Goal: Task Accomplishment & Management: Use online tool/utility

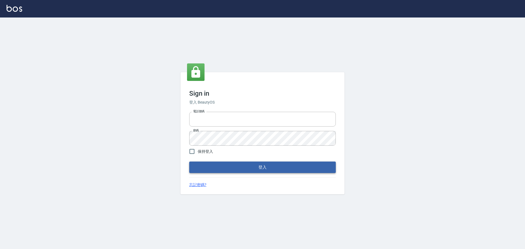
type input "9990001234567"
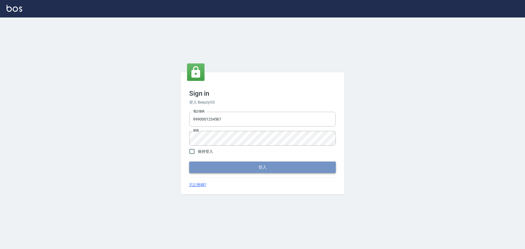
click at [248, 163] on button "登入" at bounding box center [262, 166] width 146 height 11
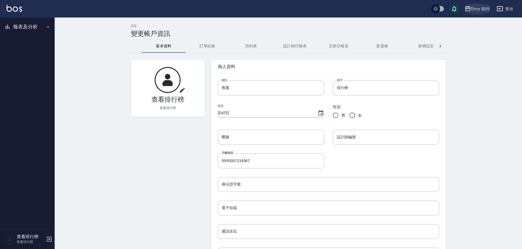
click at [481, 9] on div "Envy 錦州" at bounding box center [480, 8] width 19 height 7
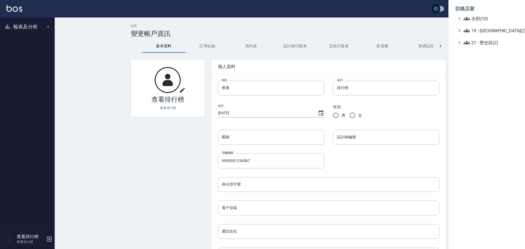
click at [369, 25] on div at bounding box center [262, 124] width 525 height 249
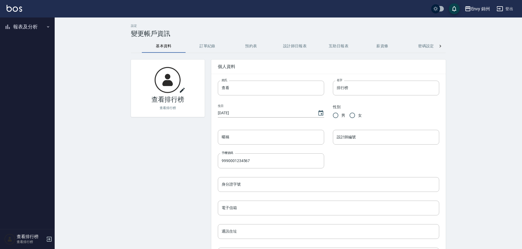
click at [37, 26] on button "報表及分析" at bounding box center [27, 27] width 50 height 14
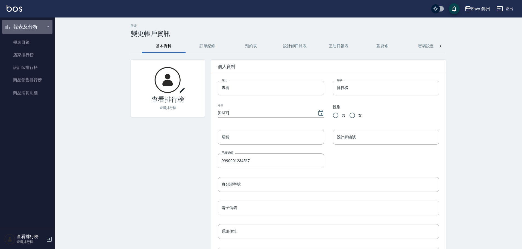
click at [37, 26] on button "報表及分析" at bounding box center [27, 27] width 50 height 14
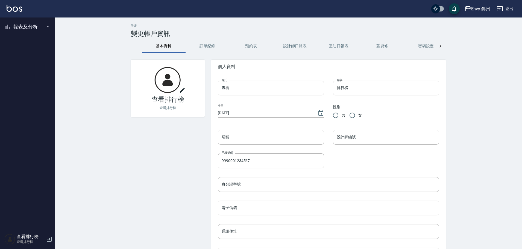
click at [16, 6] on img at bounding box center [15, 8] width 16 height 7
click at [24, 23] on button "報表及分析" at bounding box center [27, 27] width 50 height 14
click at [49, 238] on icon "button" at bounding box center [49, 239] width 7 height 7
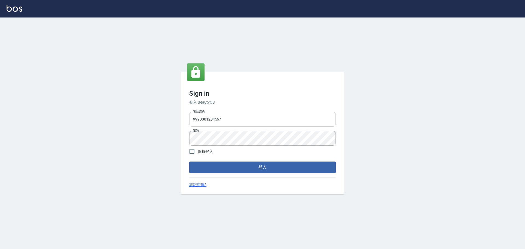
click at [229, 119] on input "9990001234567" at bounding box center [262, 119] width 146 height 15
type input "25153595"
click at [172, 158] on div "Sign in 登入 BeautyOS 電話號碼 [PHONE_NUMBER] 電話號碼 密碼 密碼 保持登入 登入 忘記密碼?" at bounding box center [262, 132] width 525 height 231
click at [209, 166] on button "登入" at bounding box center [262, 166] width 146 height 11
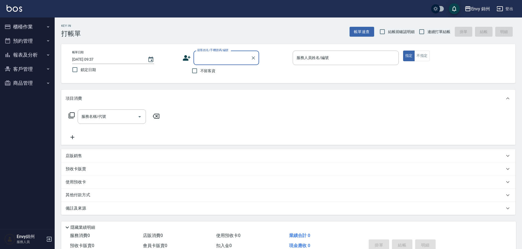
click at [23, 23] on button "櫃檯作業" at bounding box center [27, 27] width 50 height 14
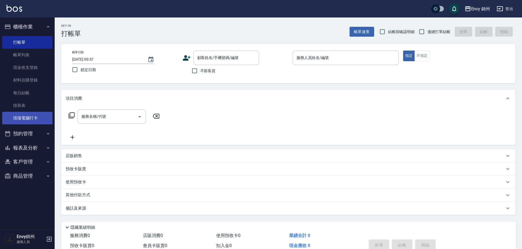
click at [31, 119] on link "現場電腦打卡" at bounding box center [27, 118] width 50 height 13
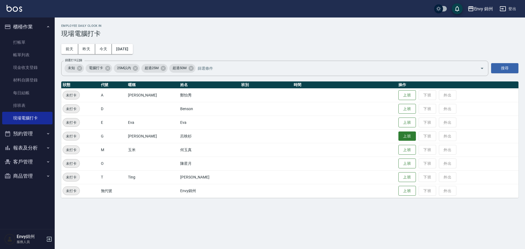
click at [398, 136] on button "上班" at bounding box center [406, 136] width 17 height 10
click at [505, 4] on button "登出" at bounding box center [507, 9] width 21 height 10
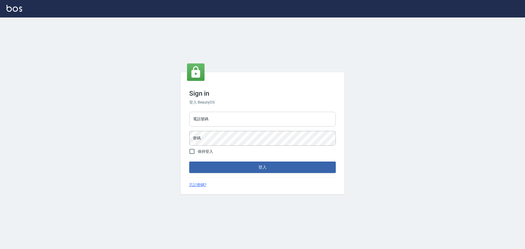
type input "25153595"
type input "9990001234567"
click at [282, 167] on button "登入" at bounding box center [262, 166] width 146 height 11
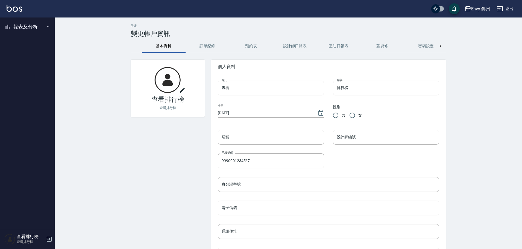
click at [14, 28] on button "報表及分析" at bounding box center [27, 27] width 50 height 14
click at [26, 55] on link "店家排行榜" at bounding box center [27, 55] width 50 height 13
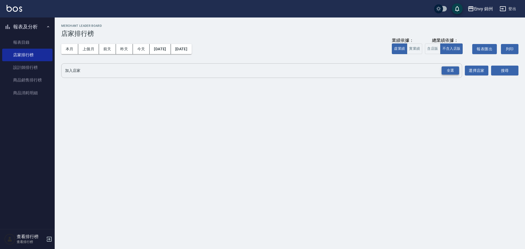
click at [454, 70] on div "全選" at bounding box center [449, 70] width 17 height 8
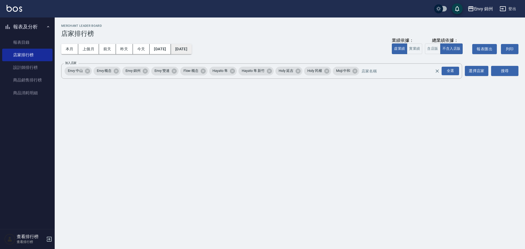
click at [192, 50] on button "[DATE]" at bounding box center [181, 49] width 21 height 10
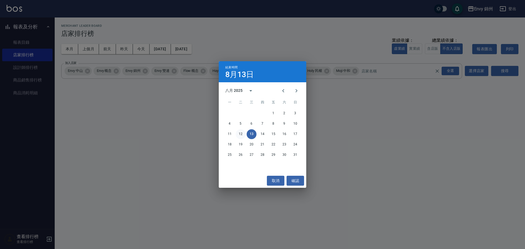
click at [241, 134] on button "12" at bounding box center [240, 134] width 10 height 10
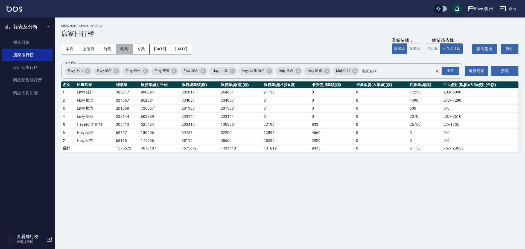
click at [125, 45] on button "昨天" at bounding box center [124, 49] width 17 height 10
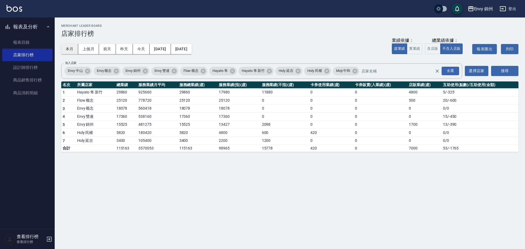
click at [70, 51] on button "本月" at bounding box center [69, 49] width 17 height 10
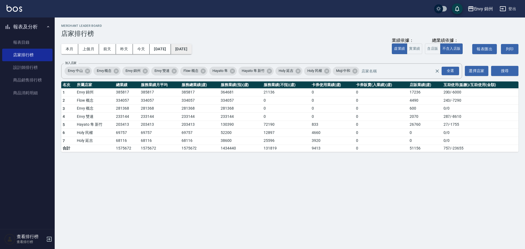
click at [192, 48] on button "2025/08/31" at bounding box center [181, 49] width 21 height 10
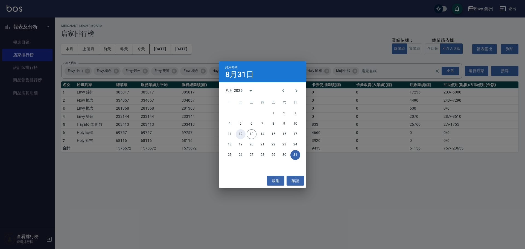
click at [241, 135] on button "12" at bounding box center [240, 134] width 10 height 10
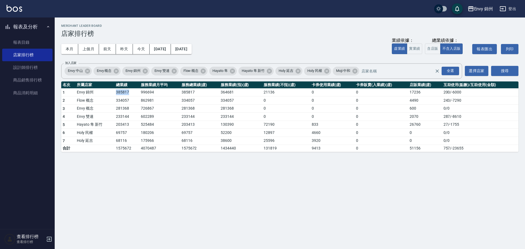
drag, startPoint x: 112, startPoint y: 93, endPoint x: 129, endPoint y: 95, distance: 17.0
click at [129, 95] on tr "1 Envy 錦州 385817 996694 385817 364681 21136 0 0 17236 200 / -6000" at bounding box center [289, 92] width 457 height 8
click at [31, 71] on link "設計師排行榜" at bounding box center [27, 67] width 50 height 13
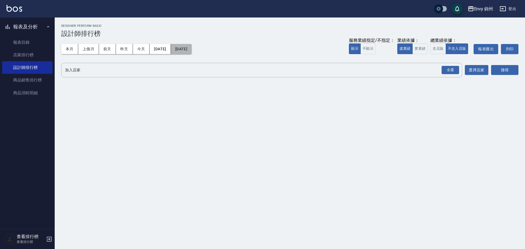
click at [189, 47] on button "[DATE]" at bounding box center [181, 49] width 21 height 10
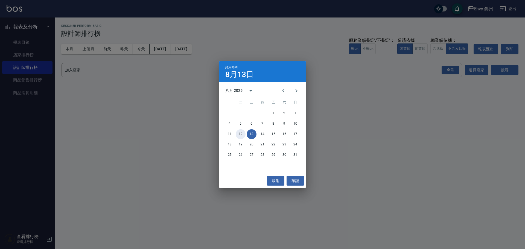
click at [240, 133] on button "12" at bounding box center [240, 134] width 10 height 10
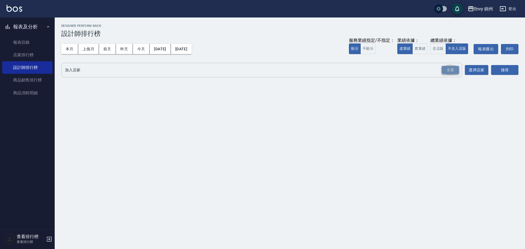
click at [444, 70] on div "全選" at bounding box center [449, 70] width 17 height 8
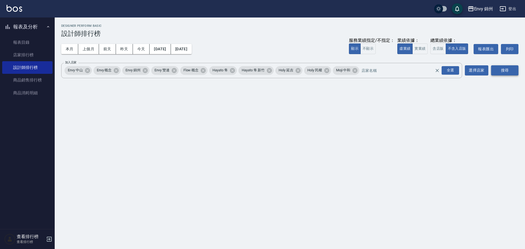
click at [501, 69] on button "搜尋" at bounding box center [504, 70] width 27 height 10
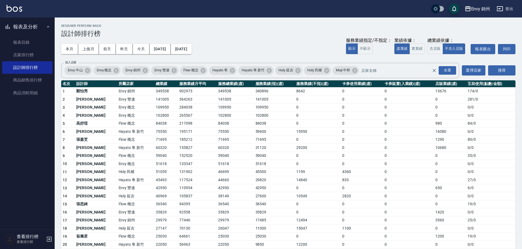
click at [185, 142] on td "185212" at bounding box center [197, 140] width 39 height 8
click at [154, 104] on td "109950" at bounding box center [165, 107] width 23 height 8
drag, startPoint x: 132, startPoint y: 220, endPoint x: 156, endPoint y: 227, distance: 25.3
click at [156, 227] on tbody "1 鄭怡秀 Envy 錦州 349538 902973 349538 340896 8642 0 0 13676 174 / 0 2 沈明煌 Envy 雙連 …" at bounding box center [288, 211] width 454 height 249
click at [178, 223] on td "77446" at bounding box center [197, 220] width 39 height 8
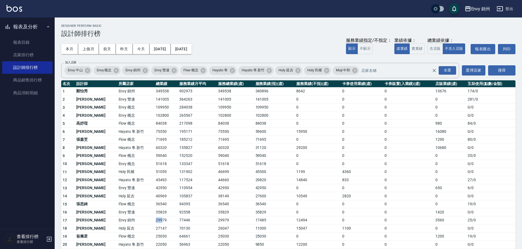
drag, startPoint x: 134, startPoint y: 220, endPoint x: 144, endPoint y: 222, distance: 10.7
click at [144, 222] on tr "17 潘昀廷 Envy 錦州 29979 77446 29979 17485 12494 0 0 3560 25 / 0" at bounding box center [288, 220] width 454 height 8
click at [178, 219] on td "77446" at bounding box center [197, 220] width 39 height 8
click at [311, 176] on td "14840" at bounding box center [318, 180] width 46 height 8
click at [512, 8] on button "登出" at bounding box center [504, 9] width 21 height 10
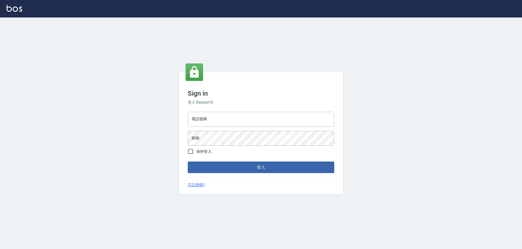
type input "9990001234567"
drag, startPoint x: 0, startPoint y: 0, endPoint x: 276, endPoint y: 123, distance: 301.9
click at [275, 119] on input "9990001234567" at bounding box center [262, 119] width 146 height 15
click at [266, 165] on button "登入" at bounding box center [262, 166] width 146 height 11
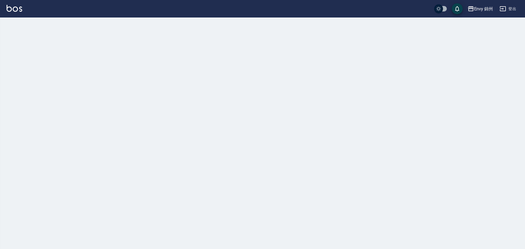
click at [511, 11] on button "登出" at bounding box center [507, 9] width 21 height 10
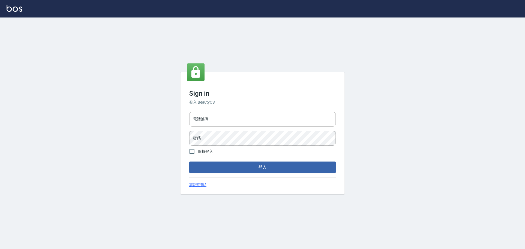
type input "9990001234567"
click at [240, 118] on input "9990001234567" at bounding box center [262, 119] width 146 height 15
type input "25153595"
click at [240, 166] on button "登入" at bounding box center [262, 166] width 146 height 11
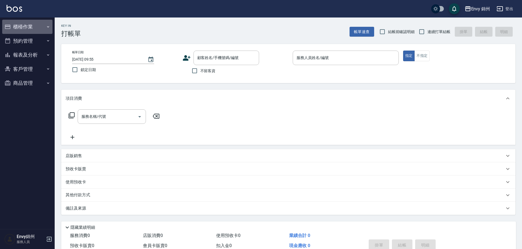
click at [22, 28] on button "櫃檯作業" at bounding box center [27, 27] width 50 height 14
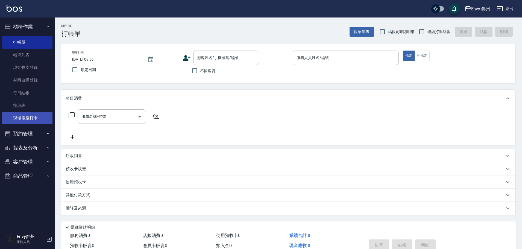
click at [25, 117] on link "現場電腦打卡" at bounding box center [27, 118] width 50 height 13
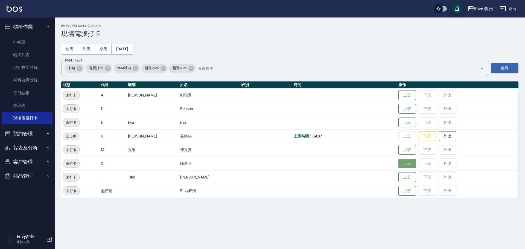
click at [398, 165] on button "上班" at bounding box center [406, 164] width 17 height 10
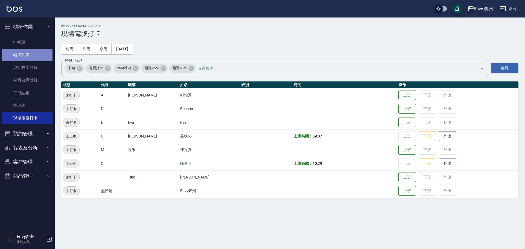
click at [21, 57] on link "帳單列表" at bounding box center [27, 55] width 50 height 13
